Goal: Contribute content

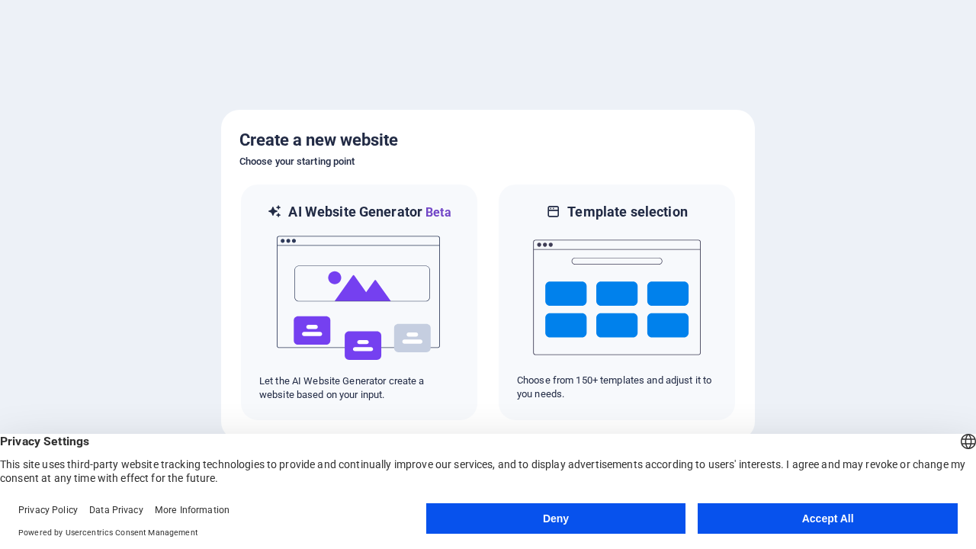
click at [556, 518] on button "Deny" at bounding box center [556, 518] width 260 height 30
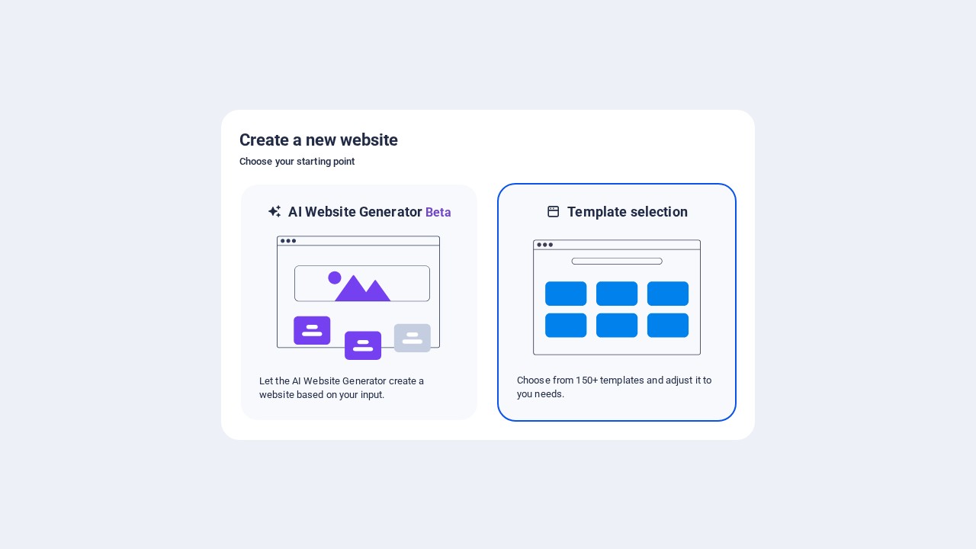
click at [617, 302] on img at bounding box center [617, 297] width 168 height 152
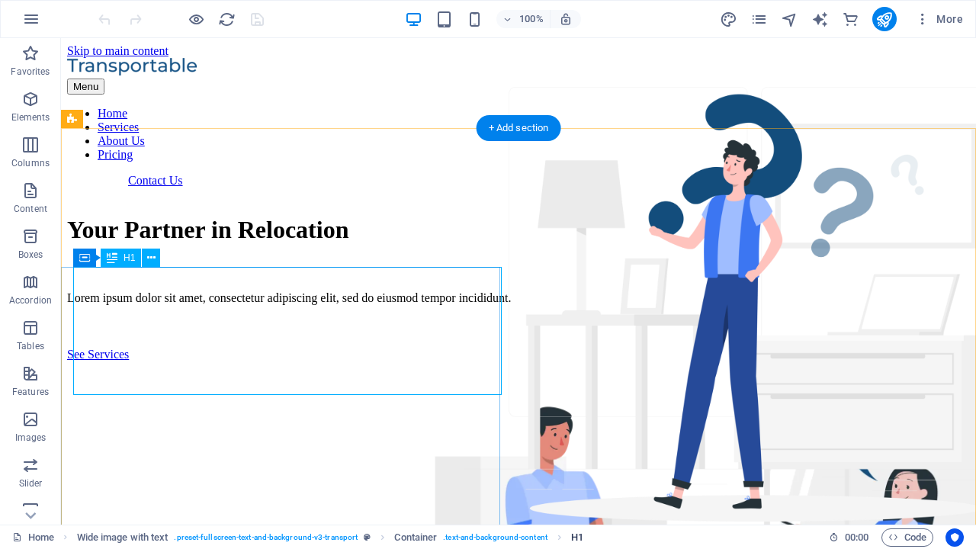
click at [577, 537] on span "H1" at bounding box center [577, 537] width 12 height 18
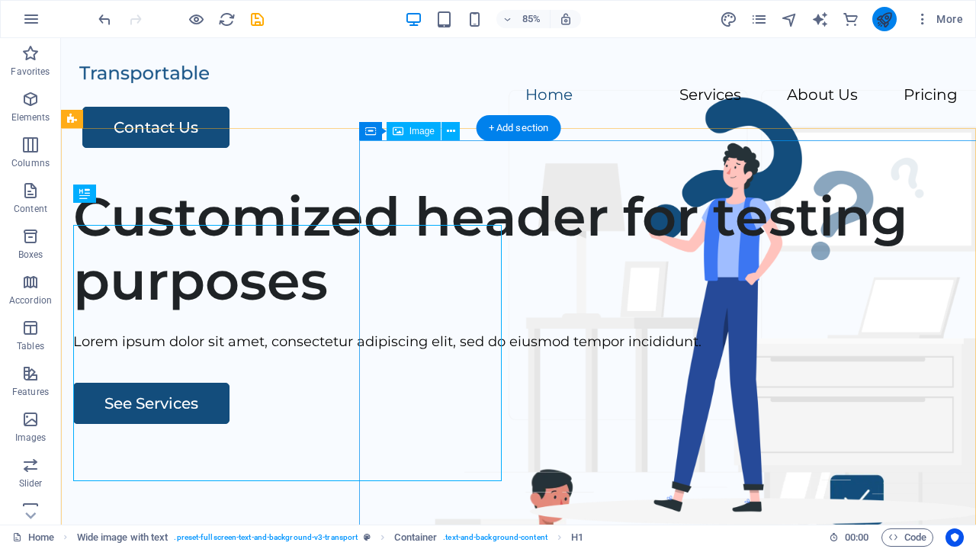
click at [884, 19] on icon "publish" at bounding box center [884, 20] width 18 height 18
checkbox input "false"
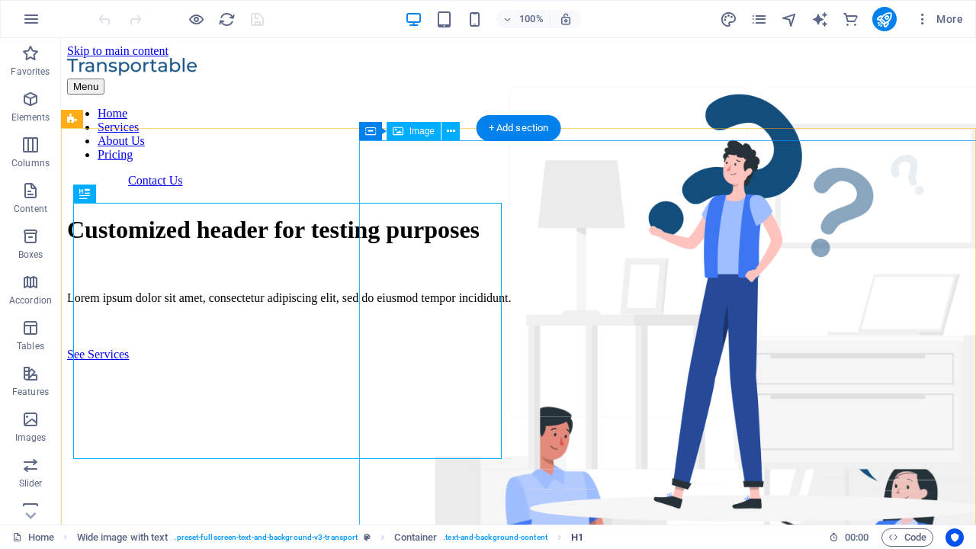
click at [577, 537] on span "H1" at bounding box center [577, 537] width 12 height 18
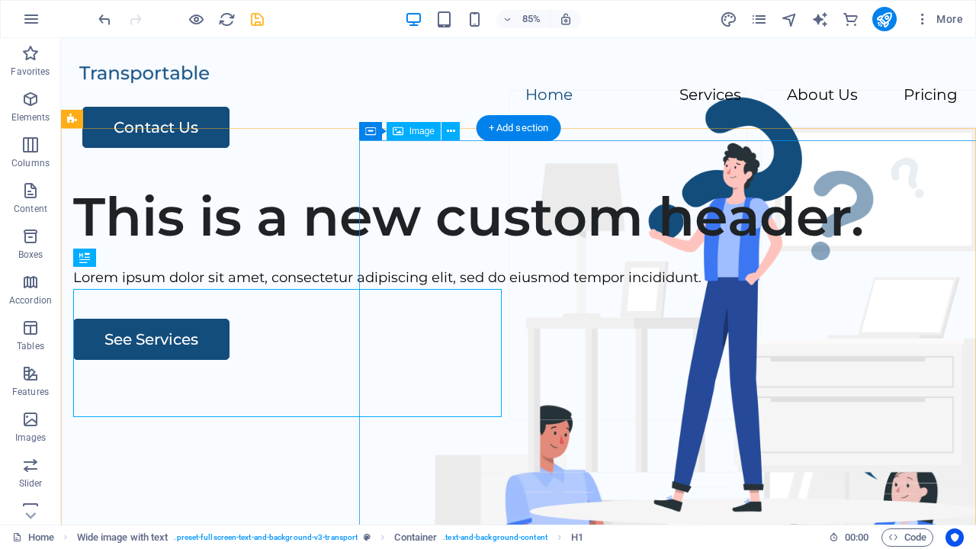
click at [257, 19] on icon "save" at bounding box center [258, 20] width 18 height 18
checkbox input "false"
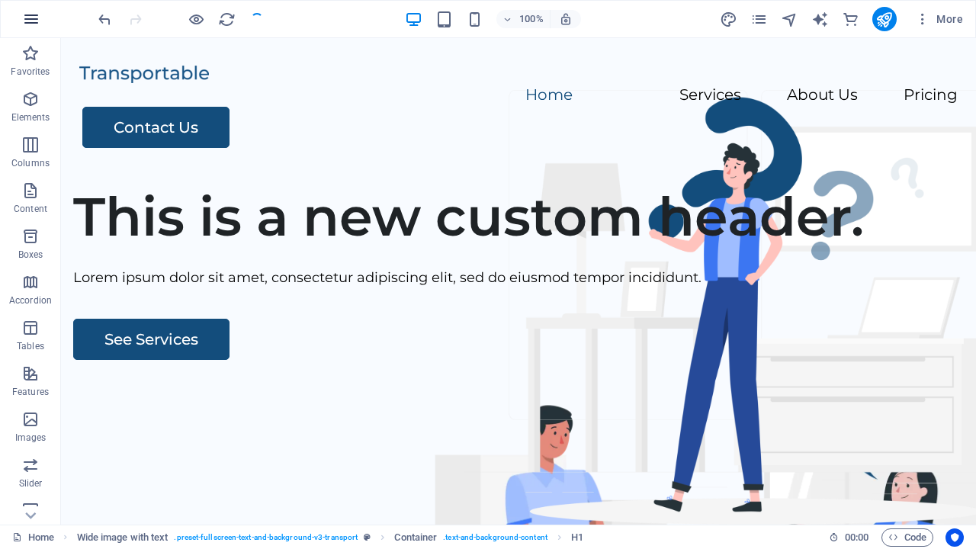
click at [31, 19] on icon "button" at bounding box center [31, 19] width 18 height 18
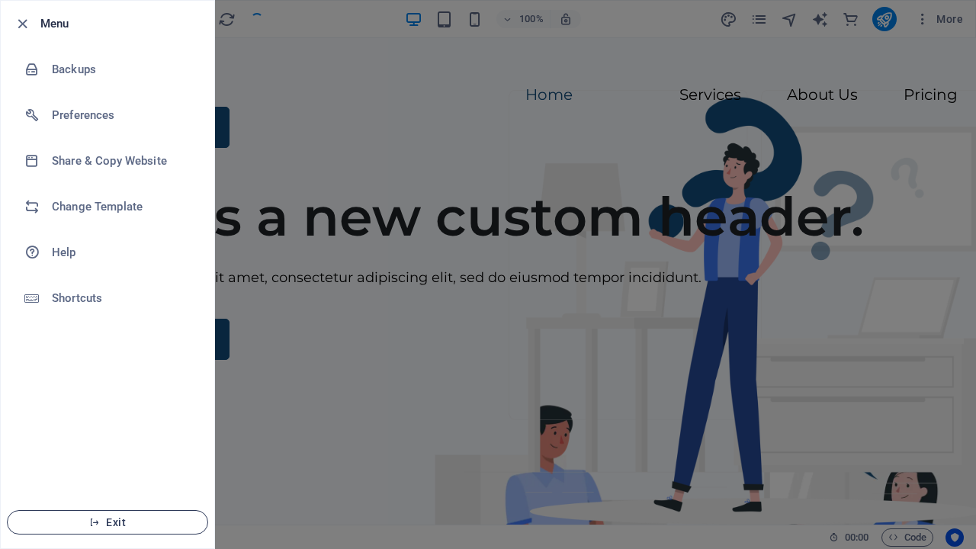
click at [108, 522] on span "Exit" at bounding box center [107, 522] width 175 height 12
